Goal: Check status: Check status

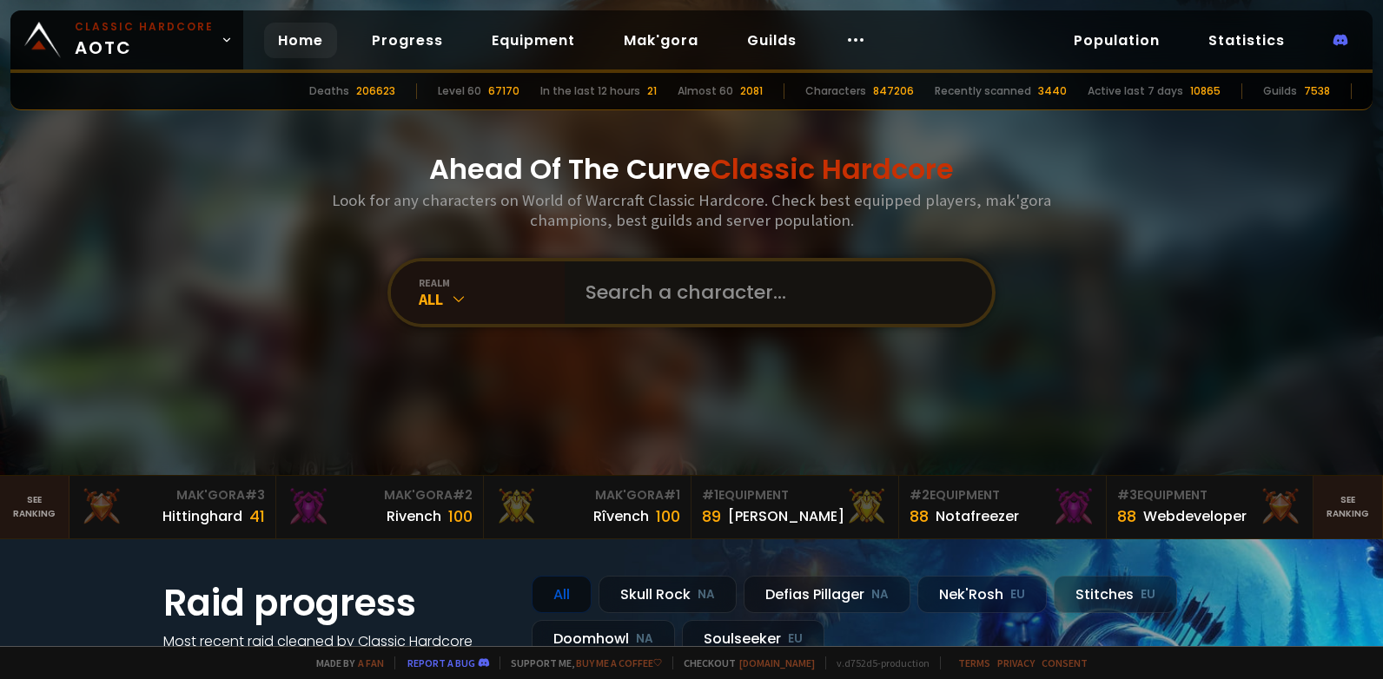
click at [654, 282] on input "text" at bounding box center [773, 292] width 396 height 63
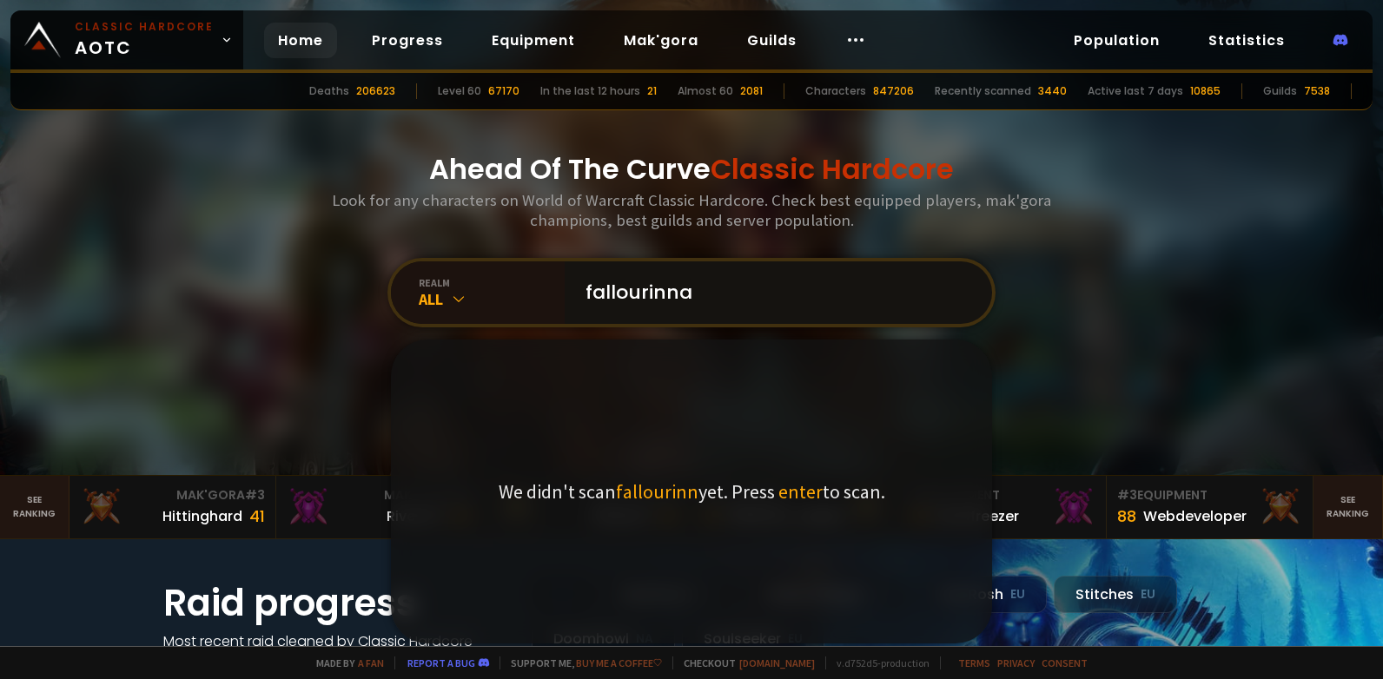
type input "fallourinnan"
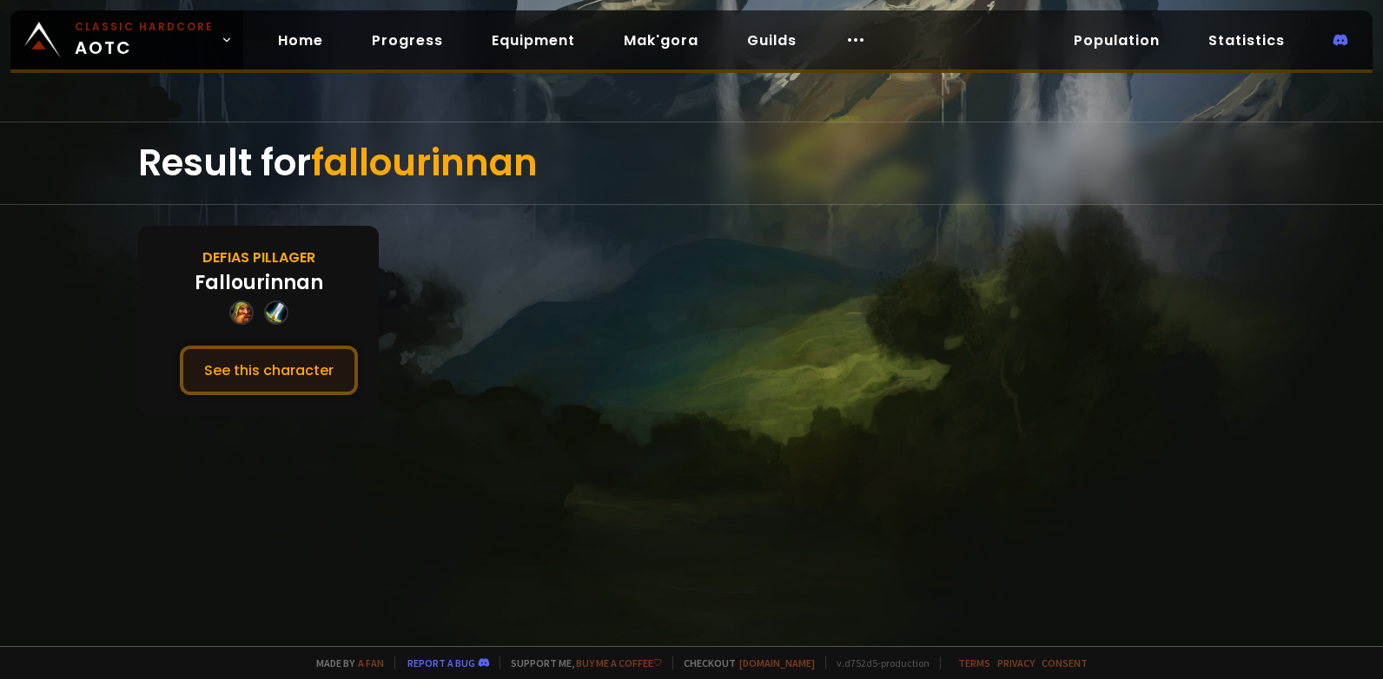
click at [268, 375] on button "See this character" at bounding box center [269, 371] width 178 height 50
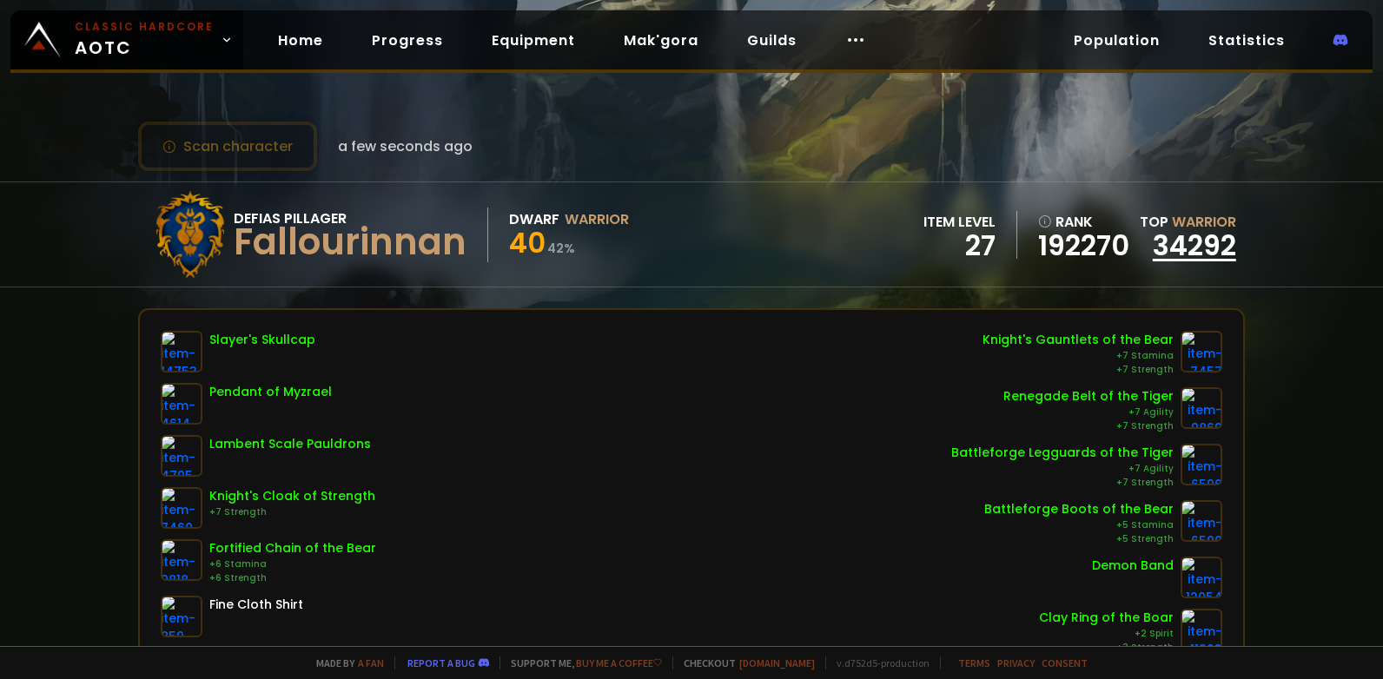
click at [1173, 241] on link "34292" at bounding box center [1194, 245] width 83 height 39
